Goal: Transaction & Acquisition: Purchase product/service

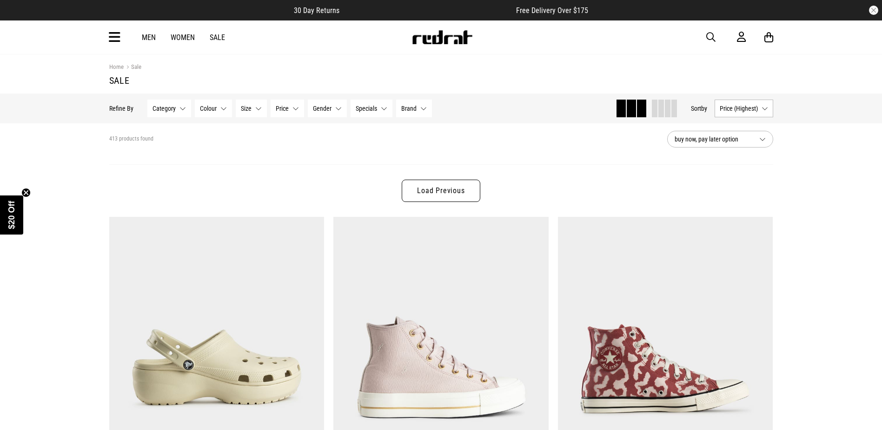
click at [458, 33] on img at bounding box center [442, 37] width 61 height 14
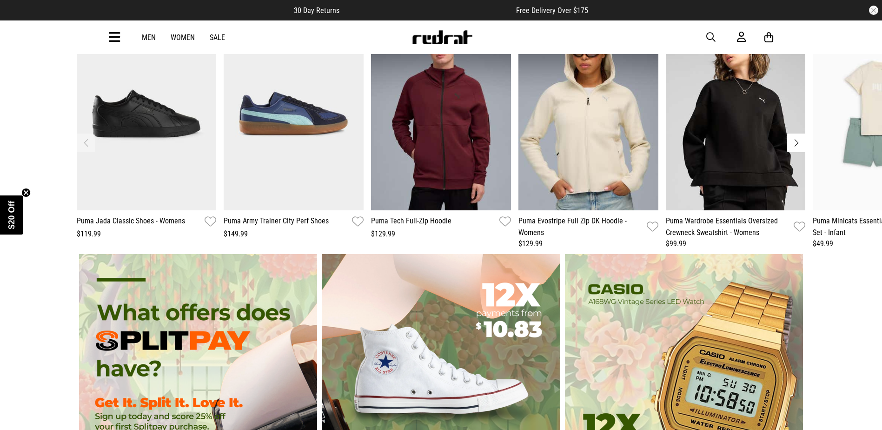
scroll to position [2232, 0]
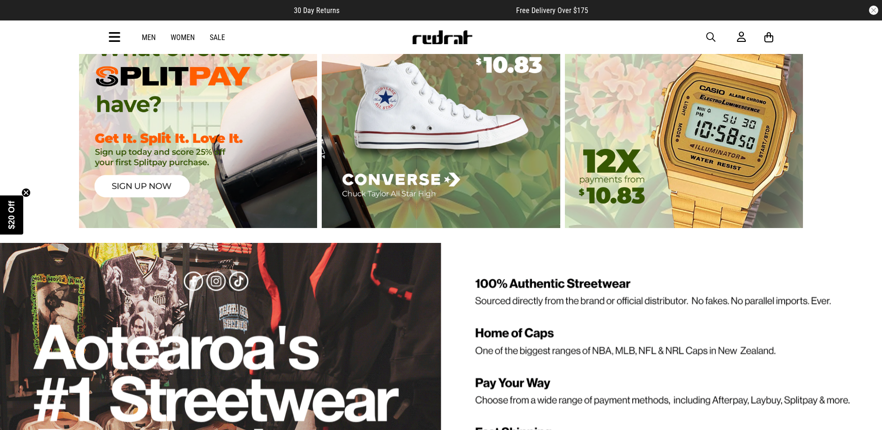
click at [111, 38] on icon at bounding box center [115, 37] width 12 height 15
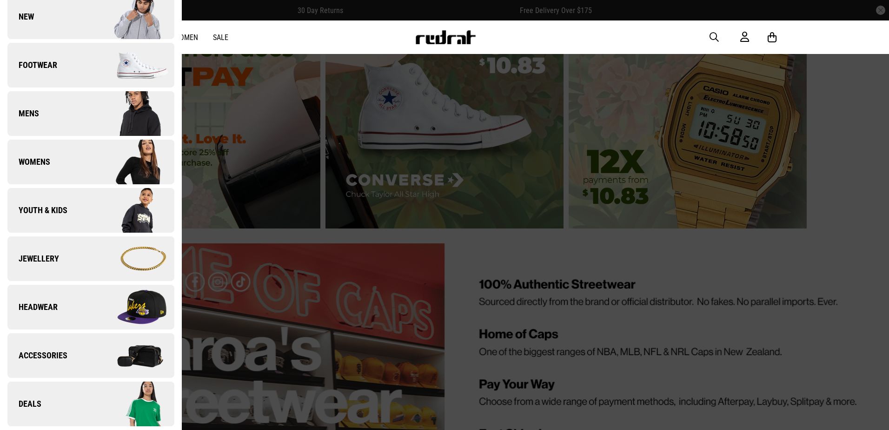
scroll to position [139, 0]
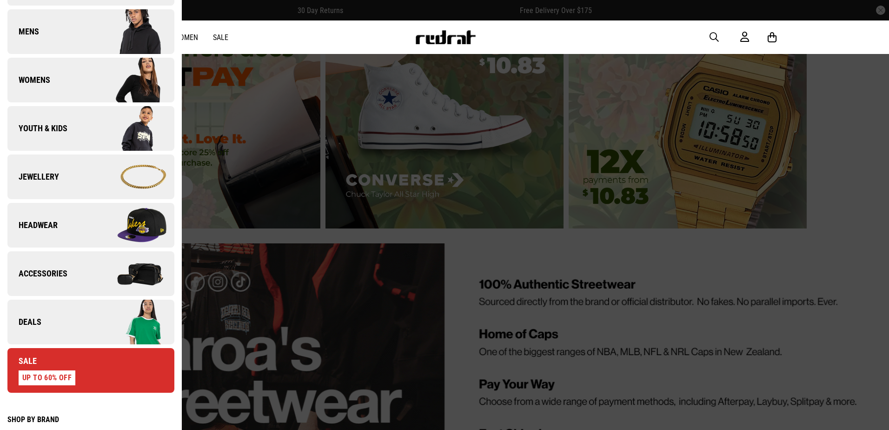
click at [33, 316] on link "Deals" at bounding box center [90, 321] width 167 height 45
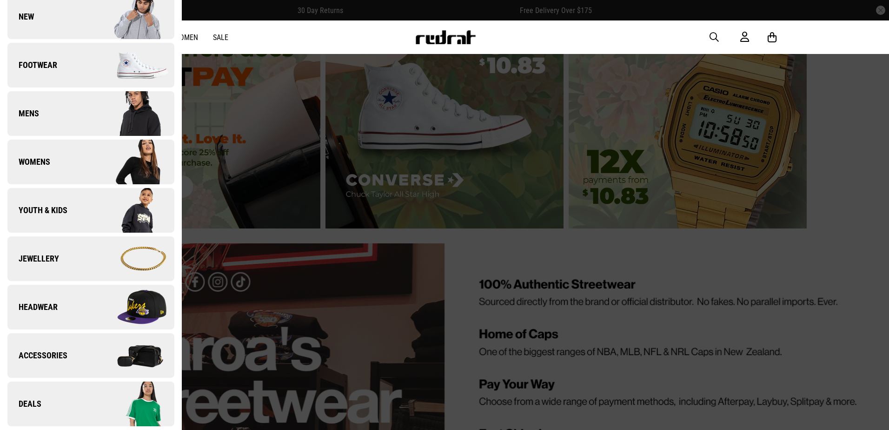
scroll to position [0, 0]
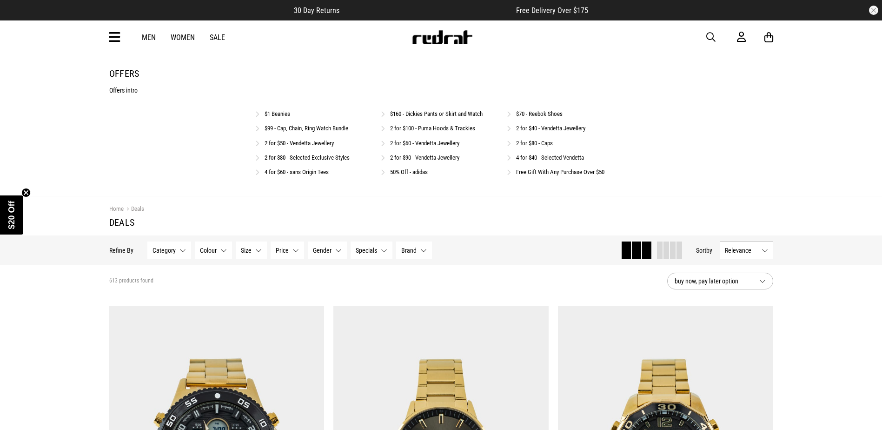
click at [408, 168] on div "50% Off - adidas" at bounding box center [441, 171] width 120 height 9
click at [398, 172] on link "50% Off - adidas" at bounding box center [409, 171] width 38 height 7
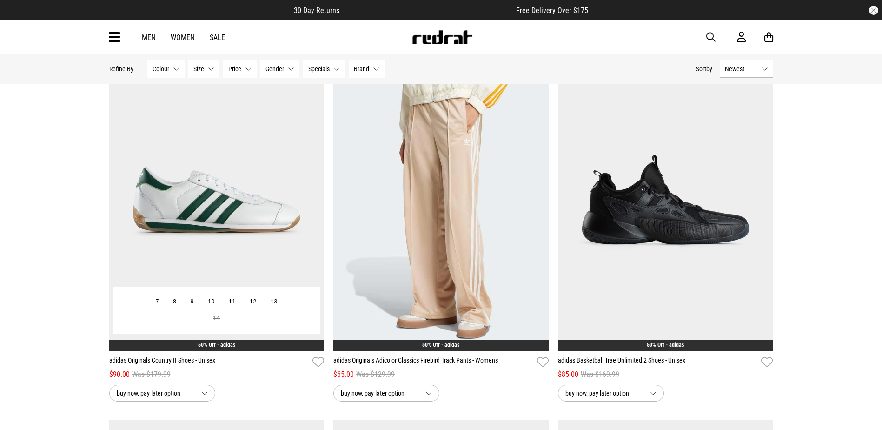
scroll to position [1209, 0]
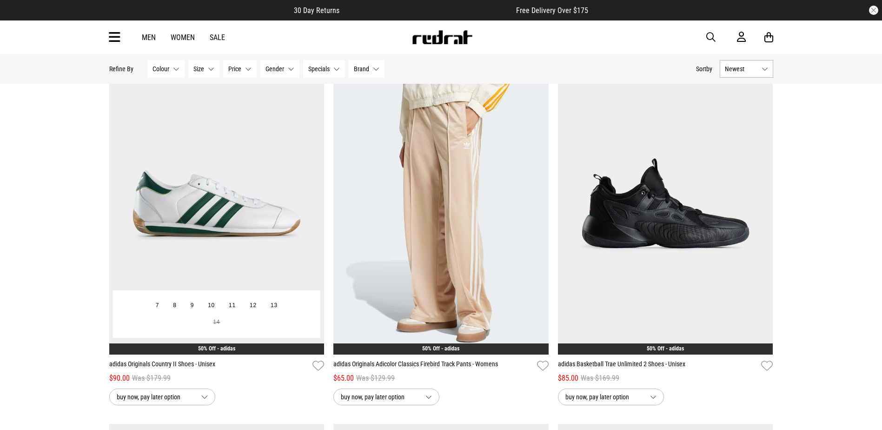
click at [223, 225] on img at bounding box center [216, 203] width 215 height 301
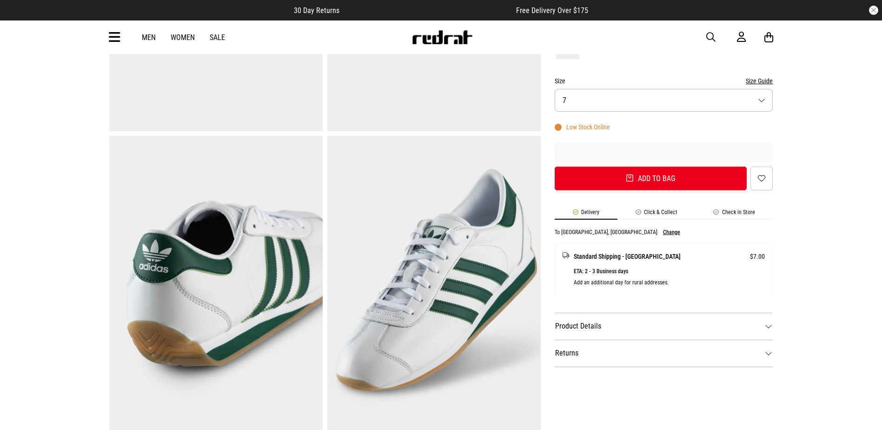
scroll to position [139, 0]
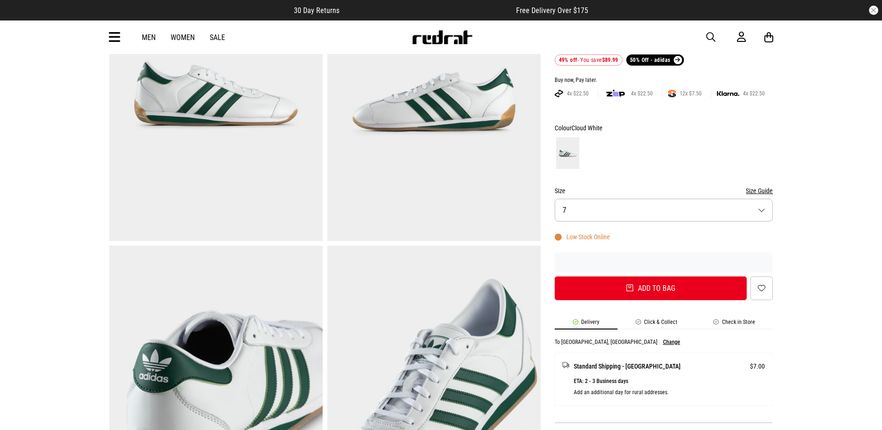
click at [570, 212] on button "Size 7" at bounding box center [664, 210] width 219 height 23
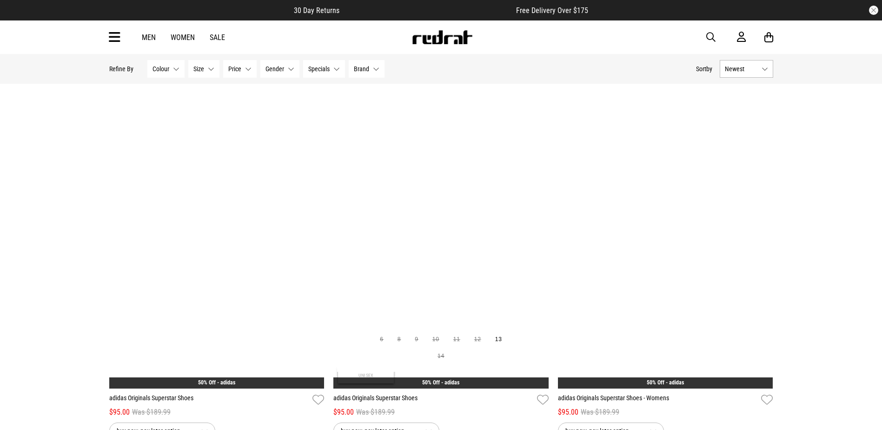
scroll to position [2770, 0]
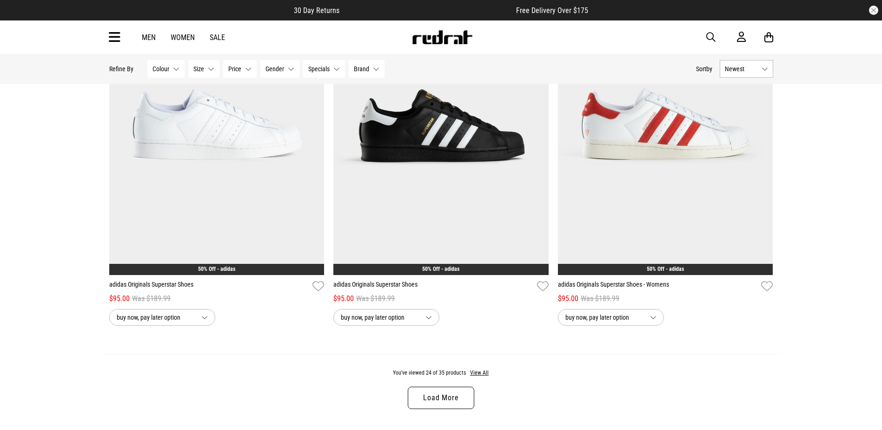
click at [446, 401] on link "Load More" at bounding box center [441, 397] width 66 height 22
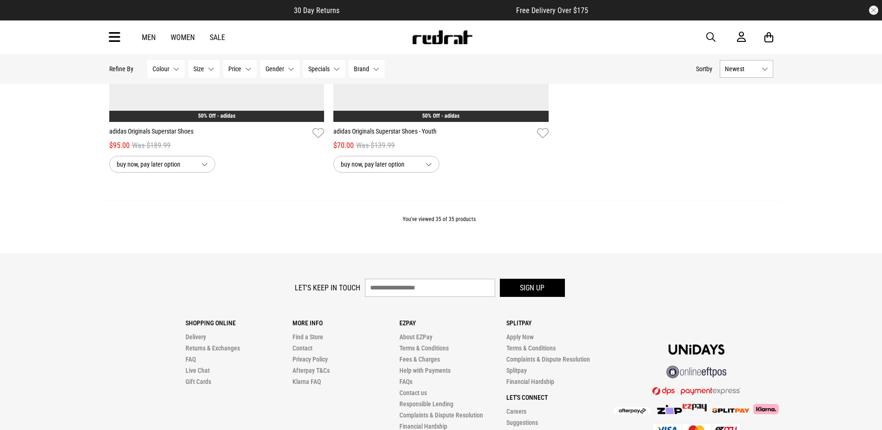
scroll to position [4398, 0]
